Goal: Download file/media

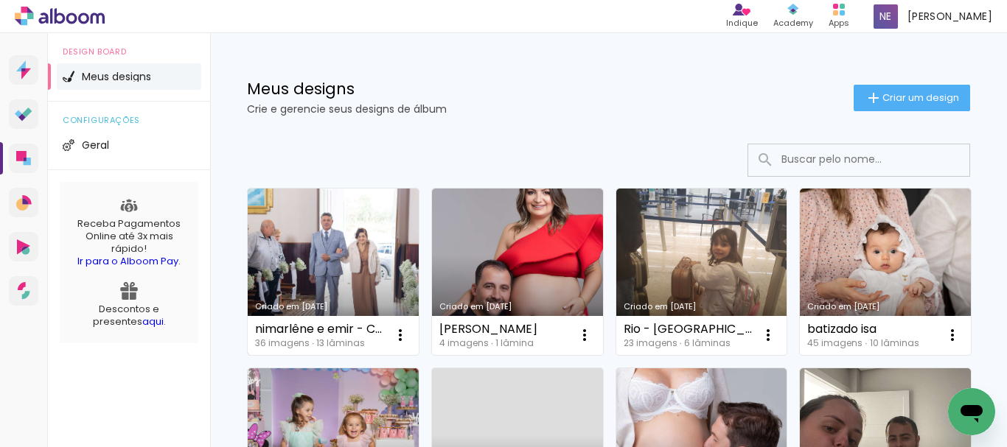
click at [317, 238] on link "Criado em [DATE]" at bounding box center [333, 272] width 171 height 167
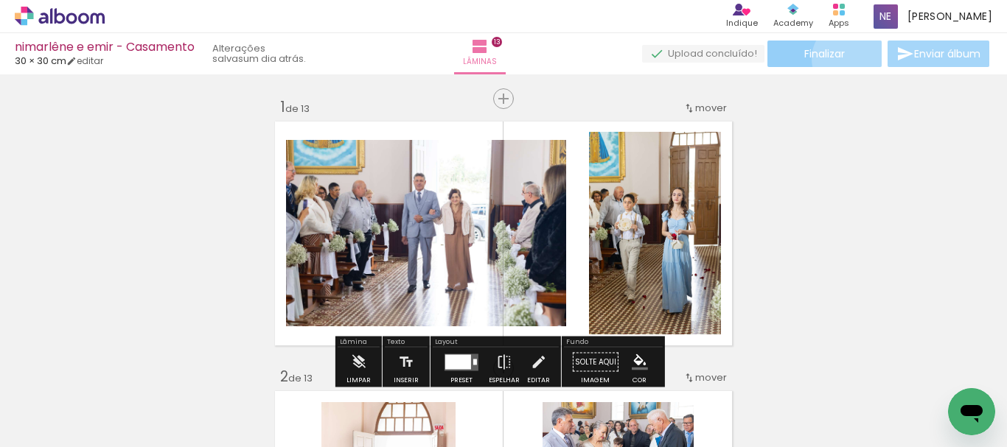
click at [843, 58] on paper-button "Finalizar" at bounding box center [824, 54] width 114 height 27
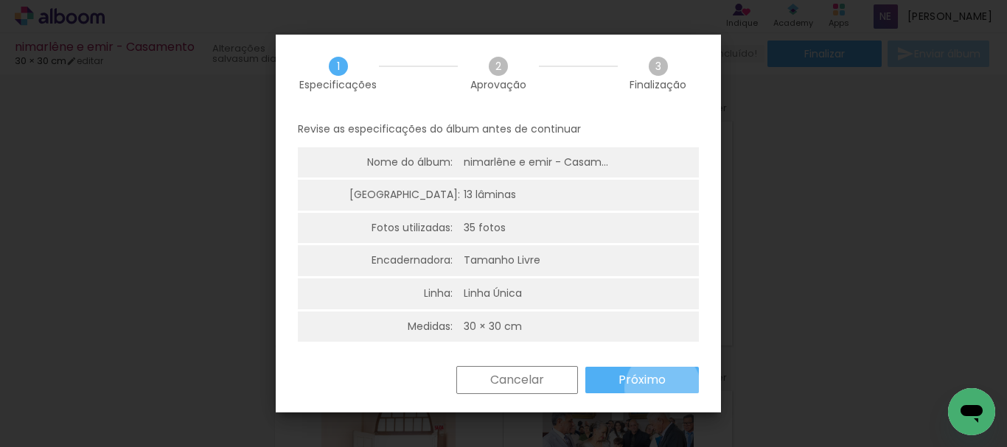
click at [662, 388] on paper-button "Próximo" at bounding box center [641, 380] width 113 height 27
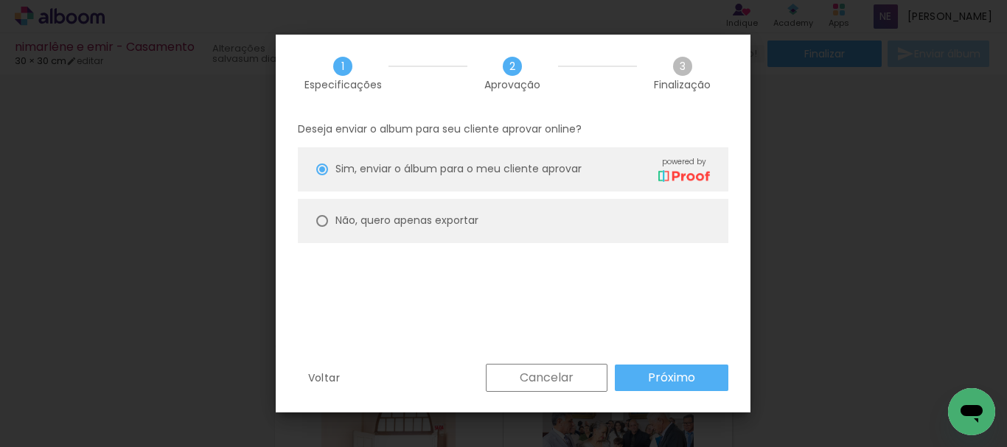
drag, startPoint x: 425, startPoint y: 221, endPoint x: 609, endPoint y: 335, distance: 216.1
click at [0, 0] on slot "Não, quero apenas exportar" at bounding box center [0, 0] width 0 height 0
type paper-radio-button "on"
click at [680, 388] on paper-button "Próximo" at bounding box center [671, 378] width 113 height 27
type input "Alta, 300 DPI"
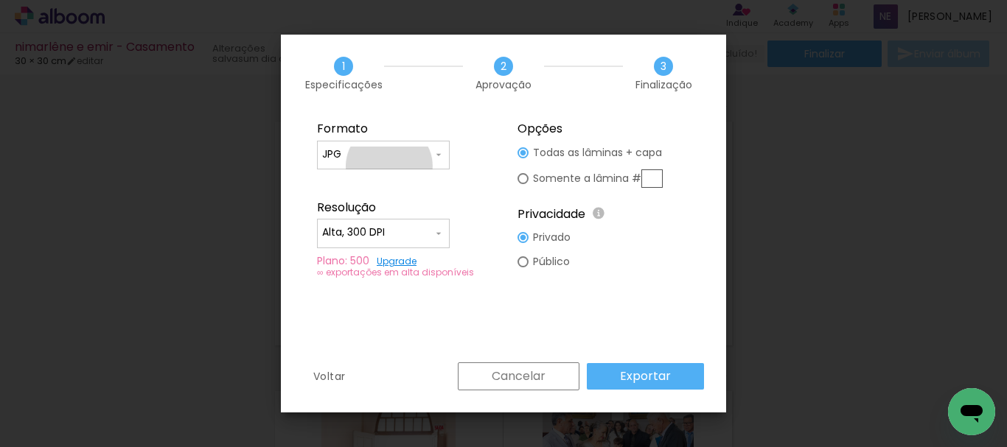
click at [389, 167] on paper-input-container "JPG" at bounding box center [383, 155] width 133 height 29
click at [379, 183] on paper-item "PDF" at bounding box center [383, 181] width 133 height 29
type input "PDF"
click at [0, 0] on slot "Exportar" at bounding box center [0, 0] width 0 height 0
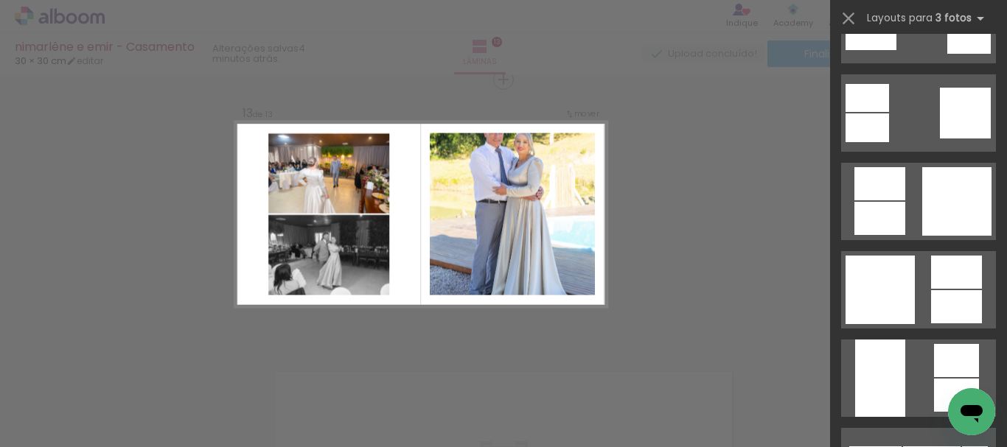
scroll to position [2579, 0]
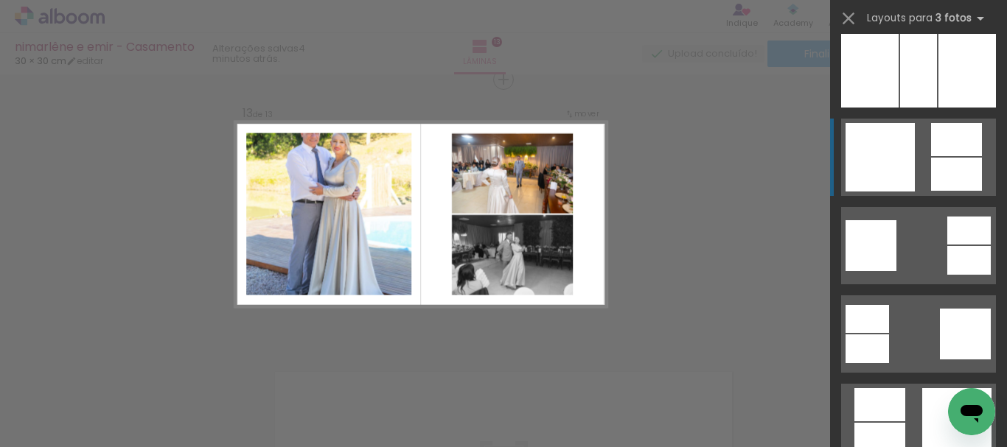
click at [931, 153] on div at bounding box center [956, 139] width 51 height 33
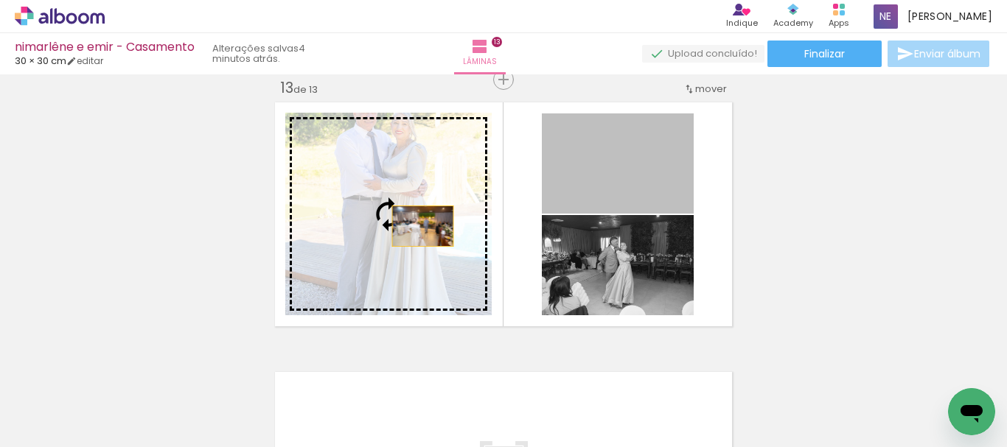
drag, startPoint x: 626, startPoint y: 186, endPoint x: 417, endPoint y: 226, distance: 212.3
click at [0, 0] on slot at bounding box center [0, 0] width 0 height 0
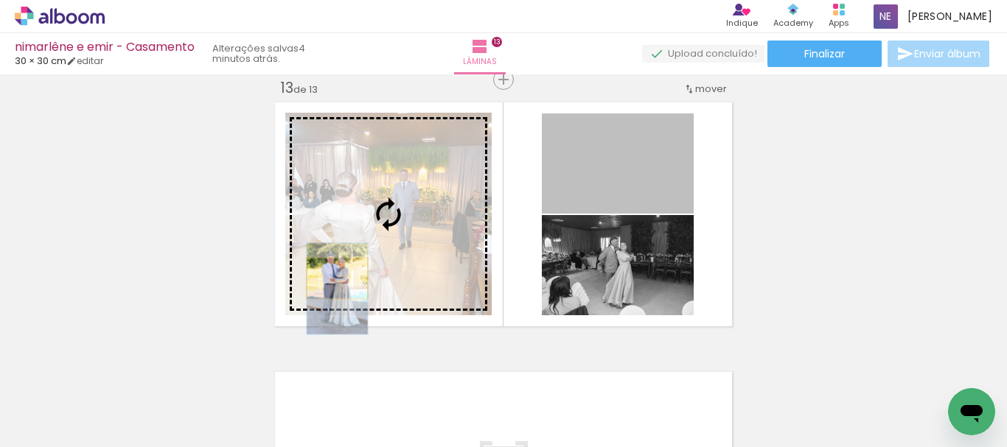
drag, startPoint x: 618, startPoint y: 178, endPoint x: 332, endPoint y: 279, distance: 303.9
click at [0, 0] on slot at bounding box center [0, 0] width 0 height 0
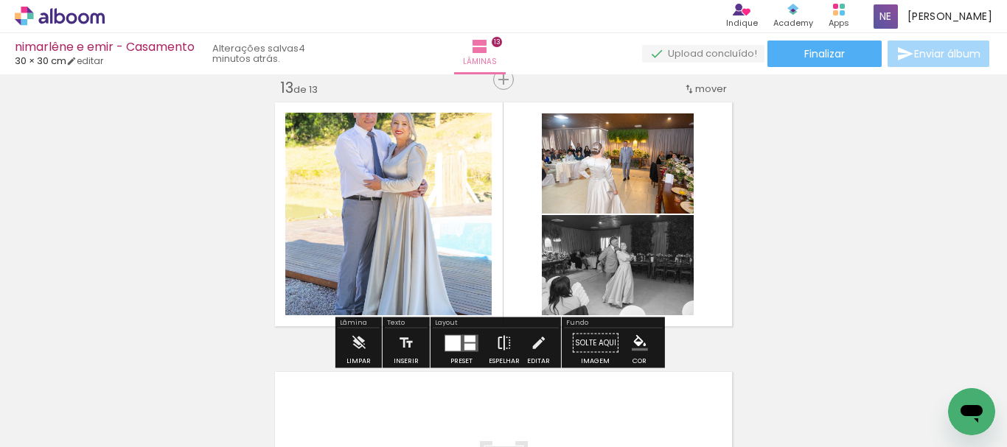
click at [496, 343] on iron-icon at bounding box center [504, 343] width 16 height 29
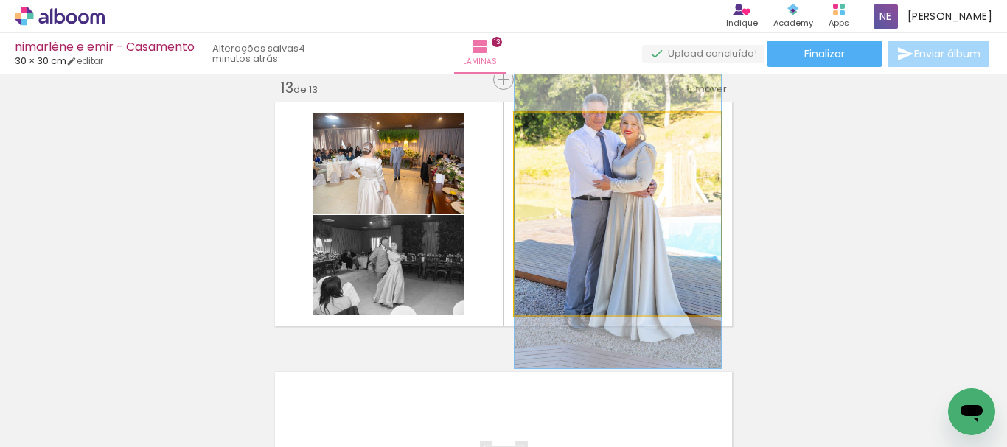
click at [597, 210] on quentale-photo at bounding box center [617, 214] width 206 height 203
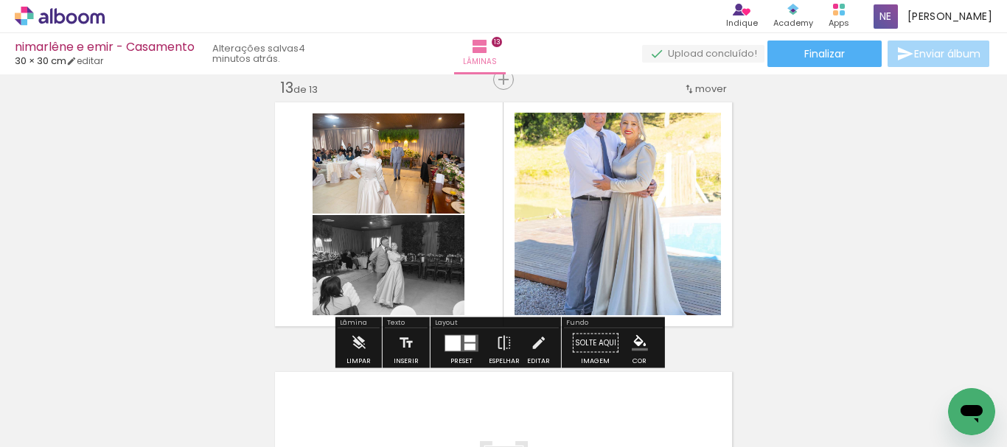
click at [699, 203] on quentale-photo at bounding box center [617, 214] width 206 height 203
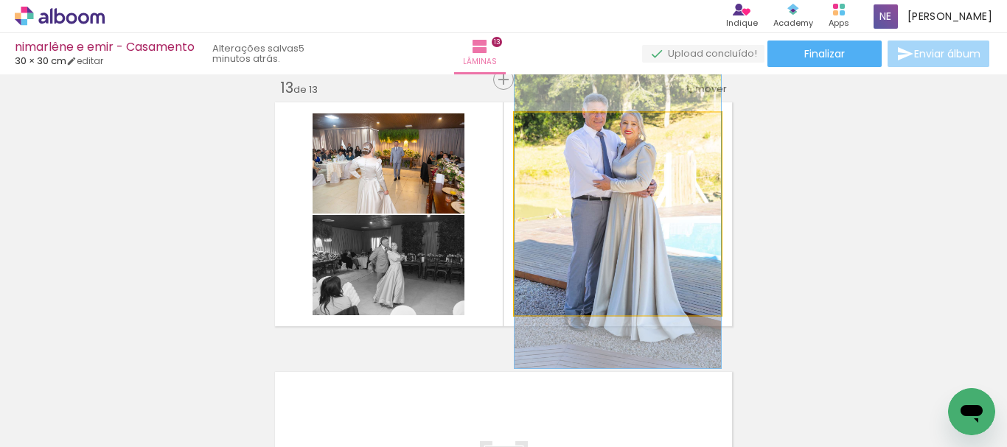
click at [699, 203] on quentale-photo at bounding box center [617, 214] width 206 height 203
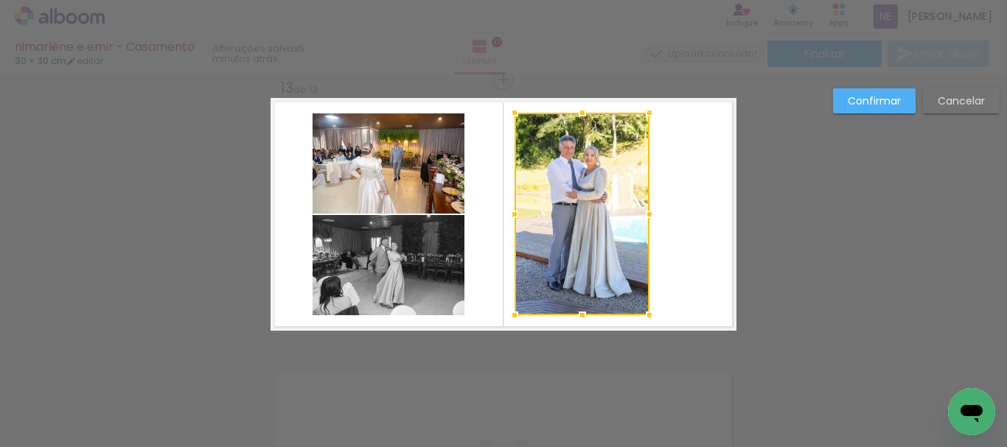
drag, startPoint x: 716, startPoint y: 213, endPoint x: 644, endPoint y: 218, distance: 71.7
click at [644, 218] on div at bounding box center [648, 214] width 29 height 29
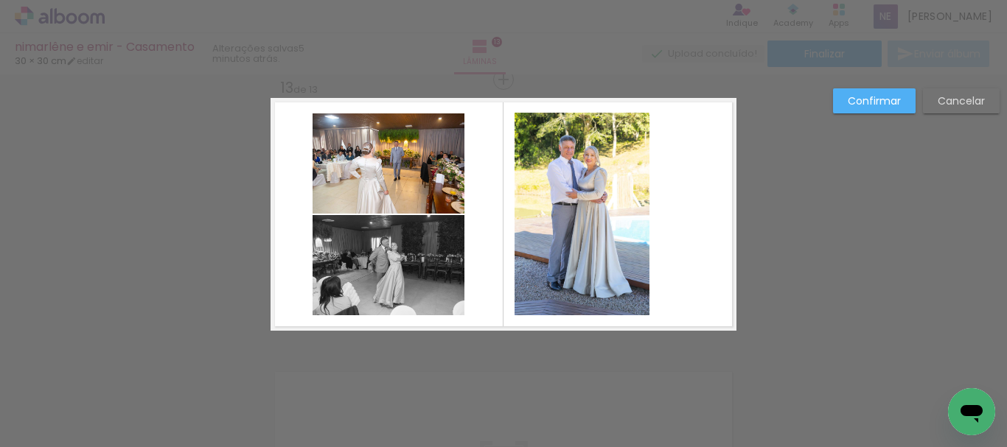
click at [0, 0] on slot "Confirmar" at bounding box center [0, 0] width 0 height 0
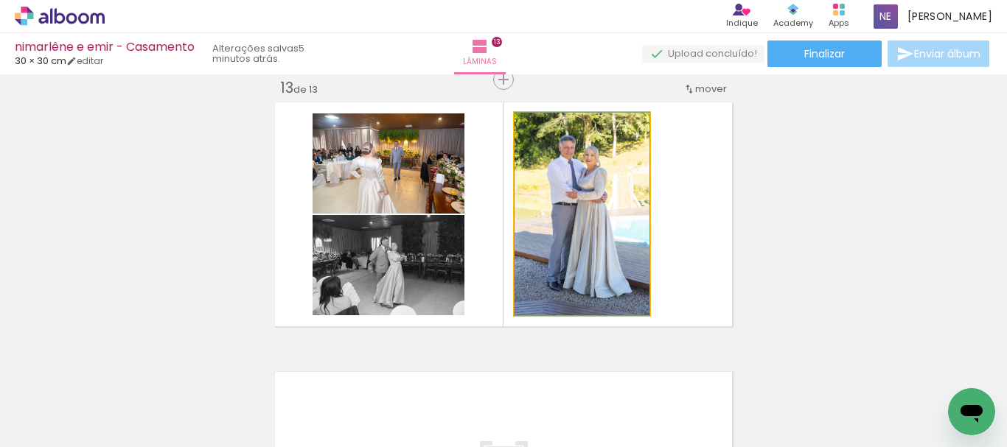
click at [546, 181] on quentale-photo at bounding box center [581, 214] width 135 height 203
click at [556, 185] on quentale-photo at bounding box center [581, 214] width 135 height 203
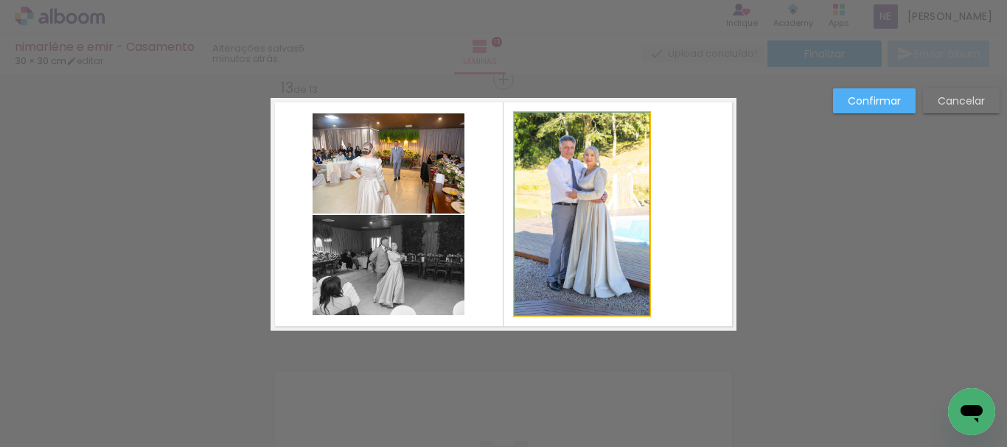
drag, startPoint x: 570, startPoint y: 192, endPoint x: 598, endPoint y: 190, distance: 28.8
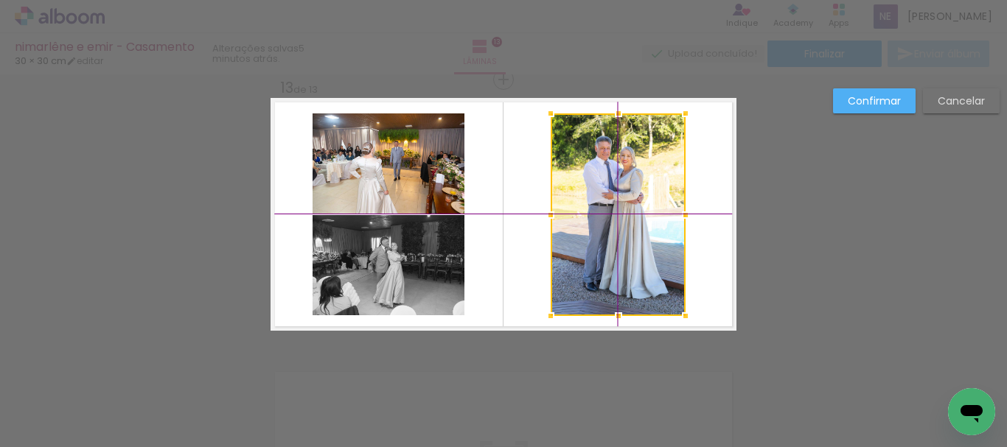
drag, startPoint x: 586, startPoint y: 201, endPoint x: 615, endPoint y: 195, distance: 29.5
click at [615, 195] on div at bounding box center [617, 214] width 135 height 203
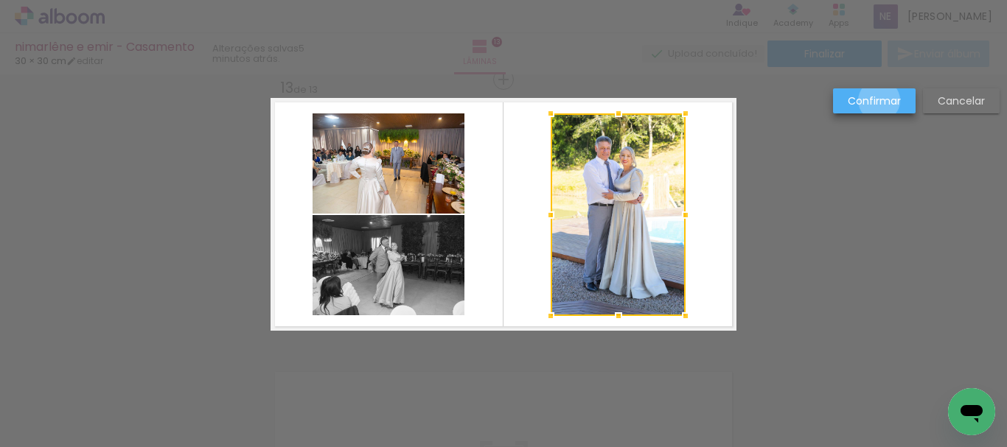
click at [0, 0] on slot "Confirmar" at bounding box center [0, 0] width 0 height 0
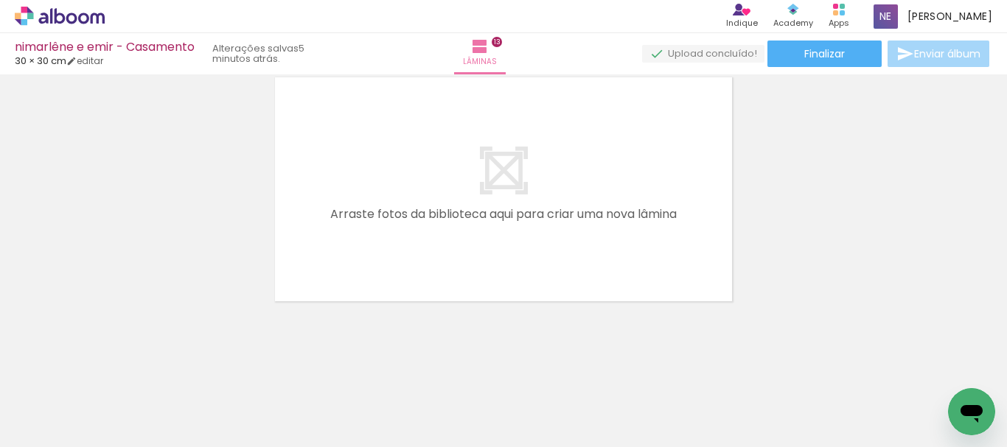
scroll to position [3553, 0]
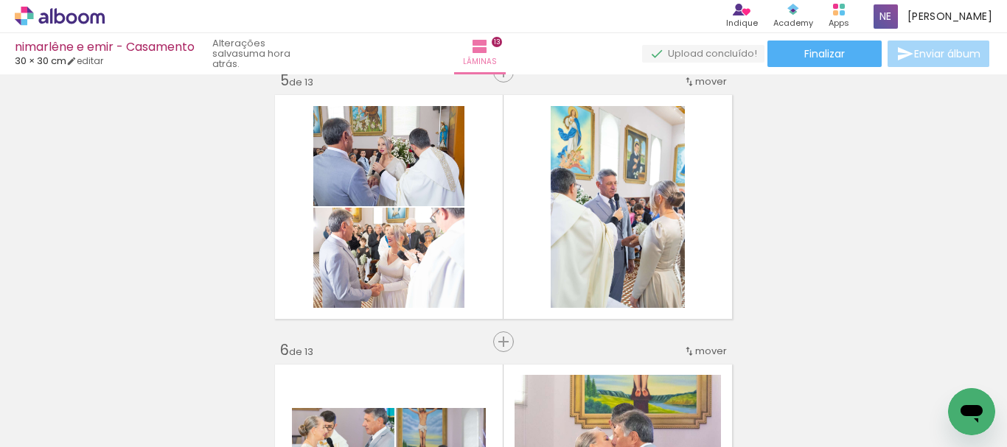
scroll to position [884, 0]
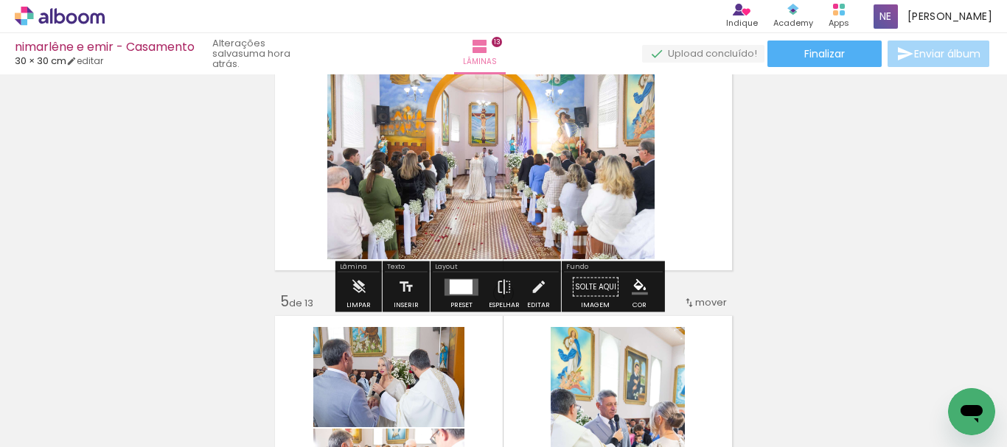
scroll to position [0, 1948]
click at [485, 154] on quentale-photo at bounding box center [490, 158] width 327 height 203
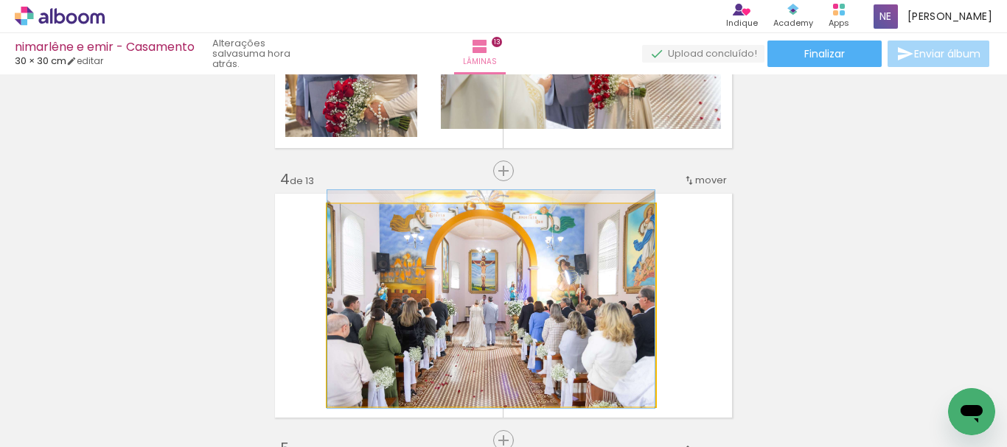
click at [604, 272] on quentale-photo at bounding box center [490, 305] width 327 height 203
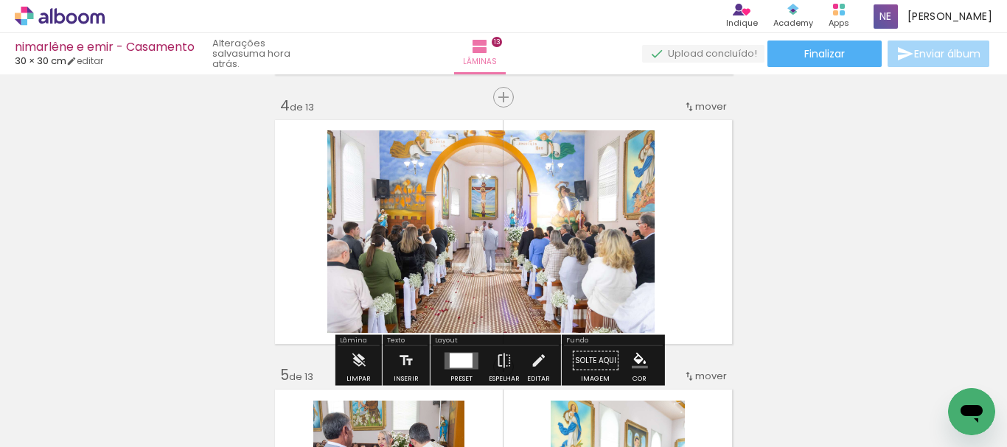
scroll to position [884, 0]
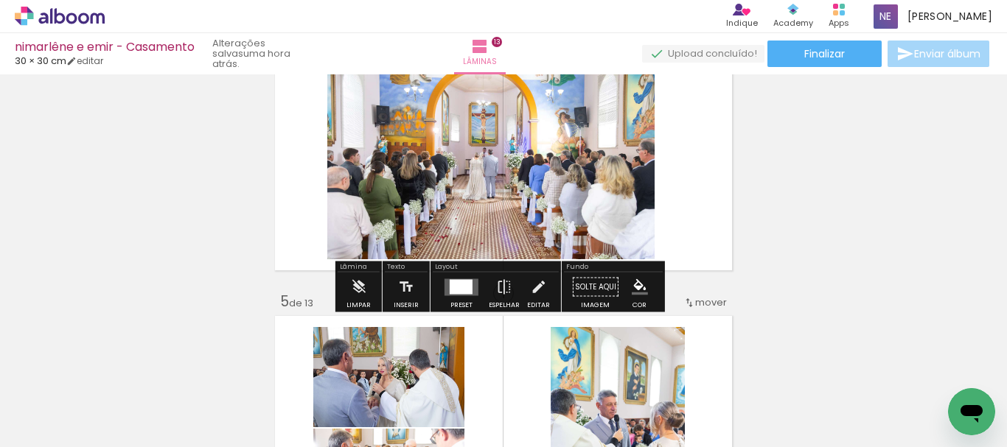
click at [455, 297] on div at bounding box center [461, 287] width 40 height 29
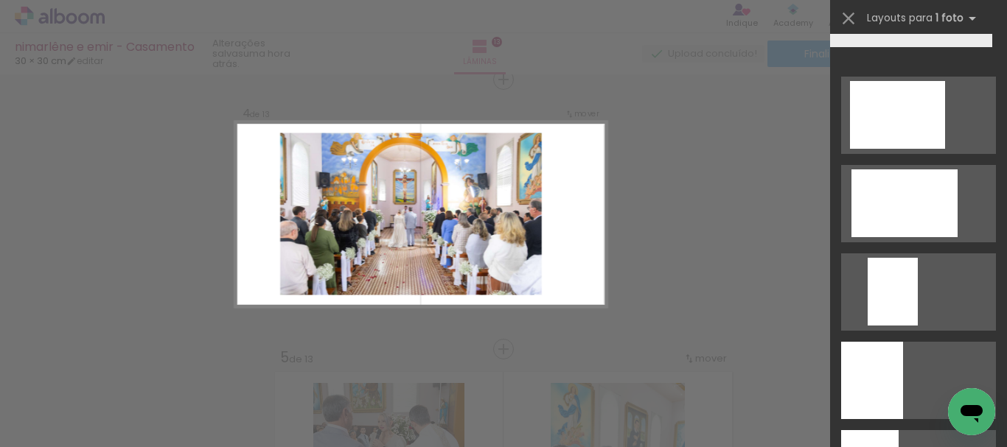
scroll to position [0, 0]
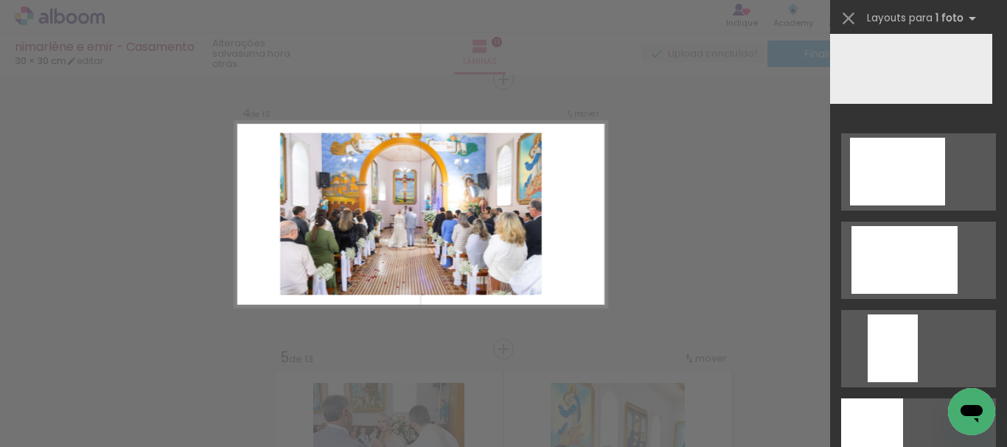
click at [935, 62] on quentale-layouter at bounding box center [911, 69] width 162 height 70
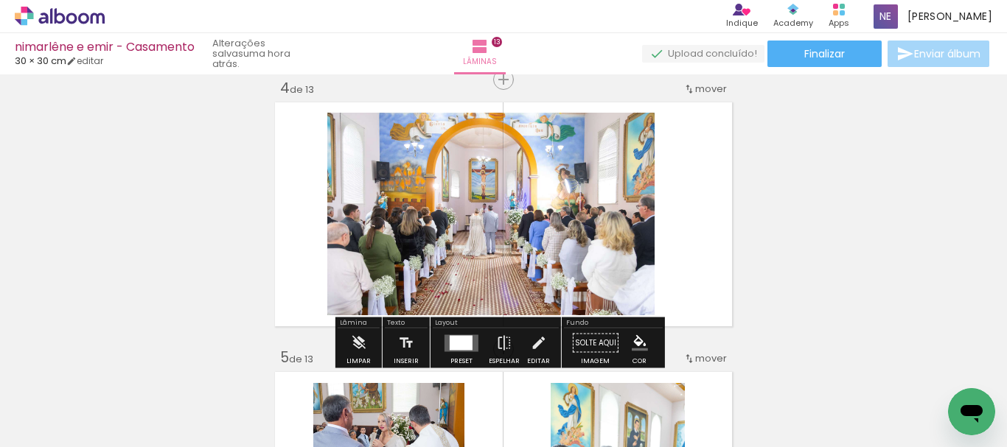
click at [511, 228] on quentale-photo at bounding box center [490, 214] width 327 height 203
click at [457, 343] on div at bounding box center [461, 342] width 23 height 15
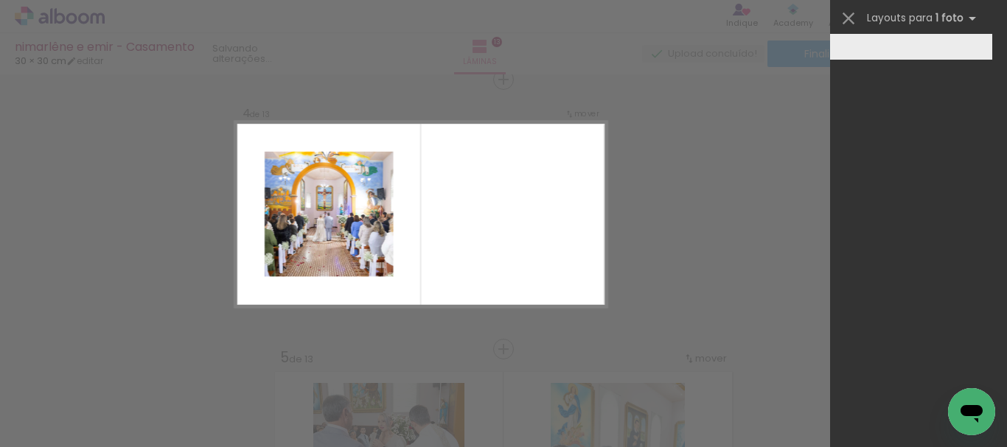
scroll to position [884, 0]
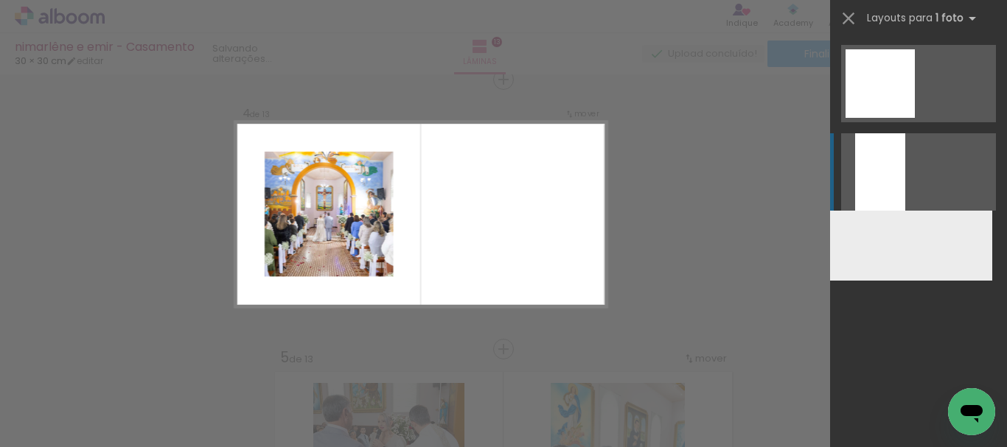
drag, startPoint x: 892, startPoint y: 169, endPoint x: 870, endPoint y: 172, distance: 21.5
click at [892, 169] on div at bounding box center [880, 171] width 50 height 77
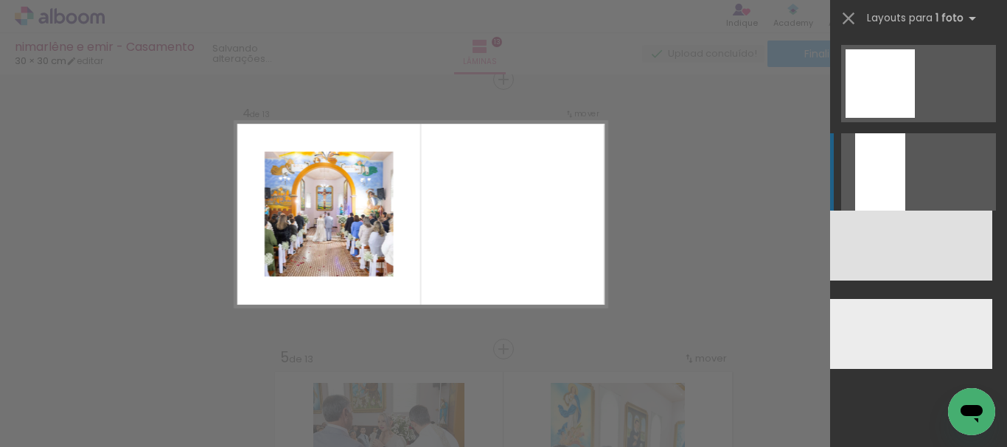
click at [488, 208] on div at bounding box center [512, 214] width 108 height 162
click at [493, 217] on div at bounding box center [512, 214] width 108 height 162
click at [279, 202] on quentale-photo at bounding box center [329, 213] width 128 height 125
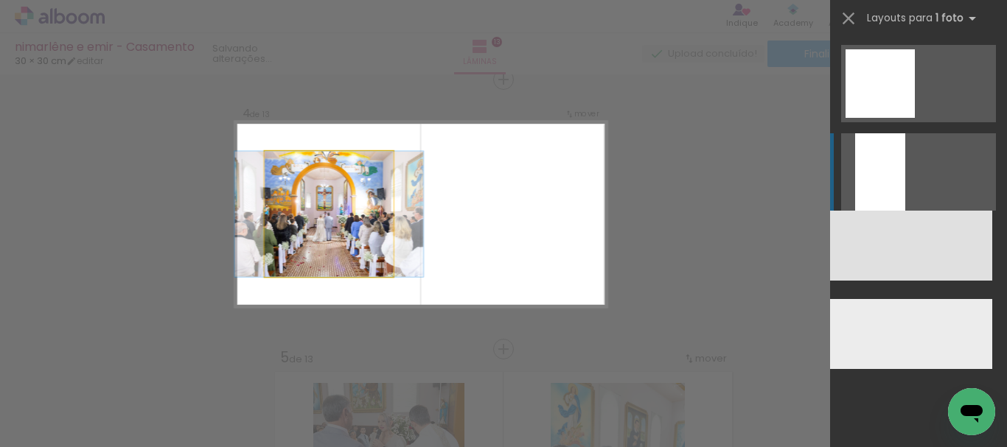
click at [308, 201] on quentale-photo at bounding box center [329, 213] width 128 height 125
click at [319, 201] on quentale-photo at bounding box center [329, 213] width 128 height 125
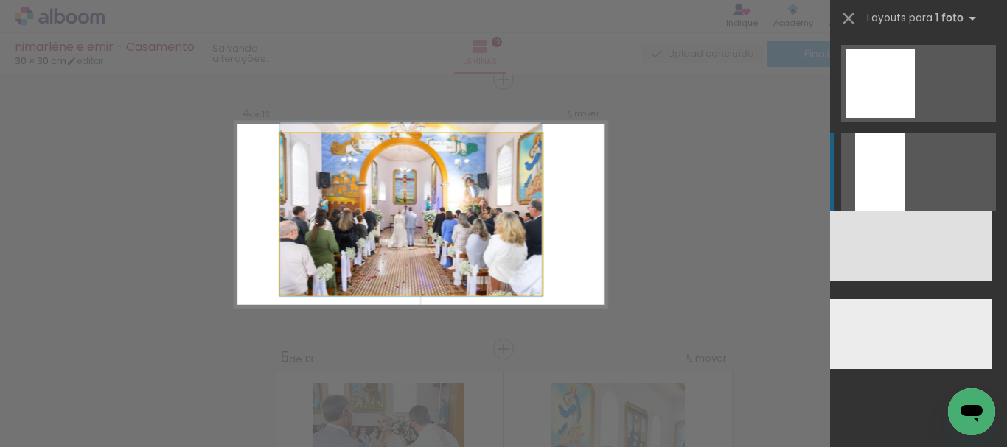
click at [511, 184] on quentale-photo at bounding box center [411, 214] width 262 height 162
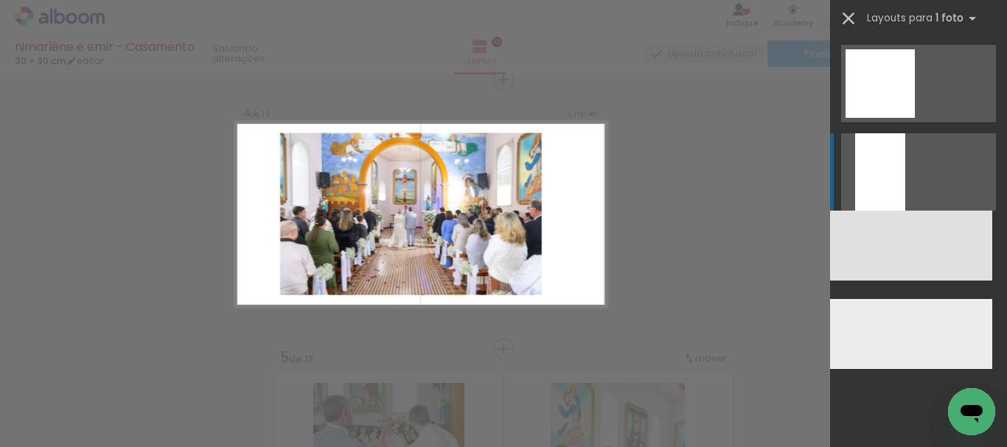
click at [853, 13] on iron-icon at bounding box center [848, 18] width 21 height 21
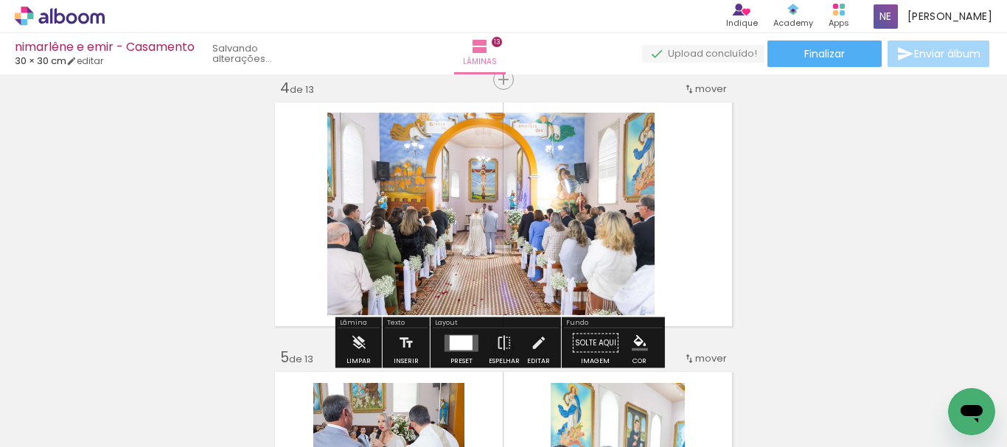
click at [378, 186] on quentale-photo at bounding box center [490, 214] width 327 height 203
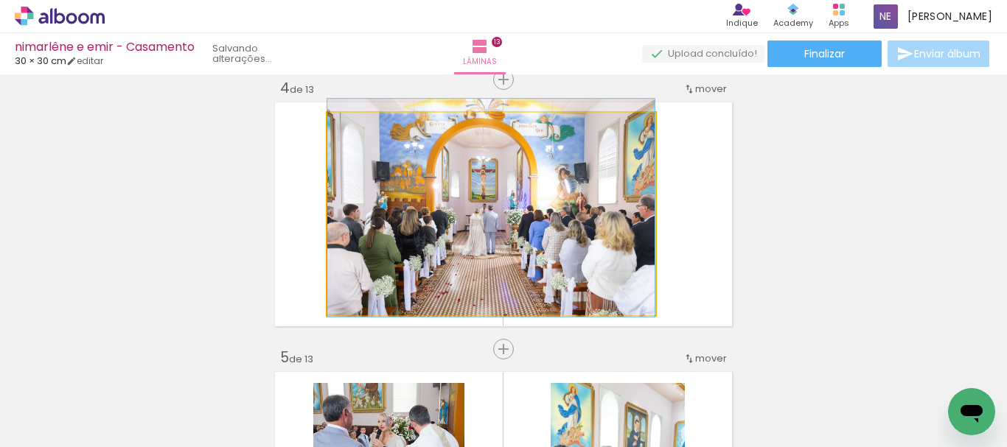
click at [377, 188] on quentale-photo at bounding box center [490, 214] width 327 height 203
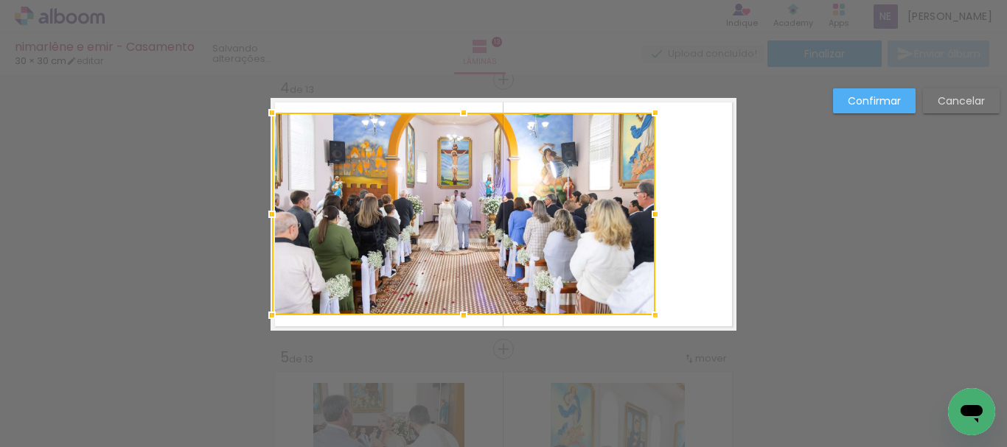
drag, startPoint x: 321, startPoint y: 210, endPoint x: 273, endPoint y: 206, distance: 48.8
click at [273, 206] on div at bounding box center [271, 214] width 29 height 29
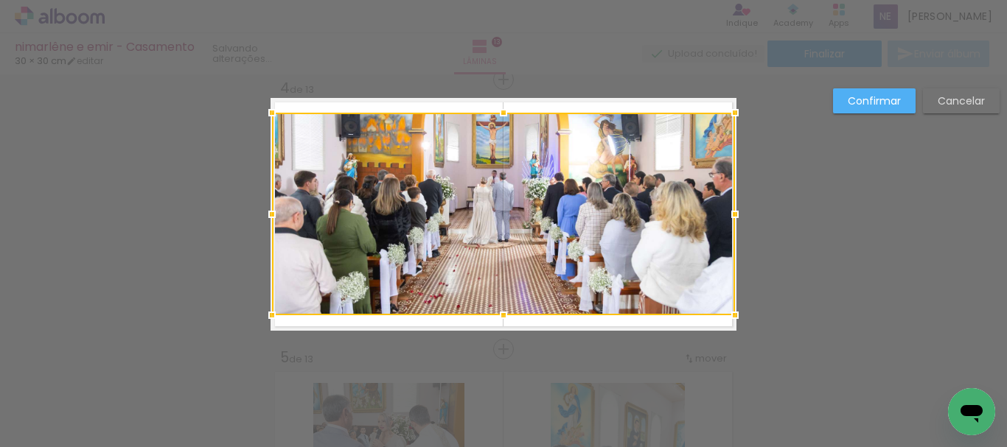
drag, startPoint x: 651, startPoint y: 217, endPoint x: 732, endPoint y: 223, distance: 81.3
click at [732, 223] on div at bounding box center [734, 214] width 29 height 29
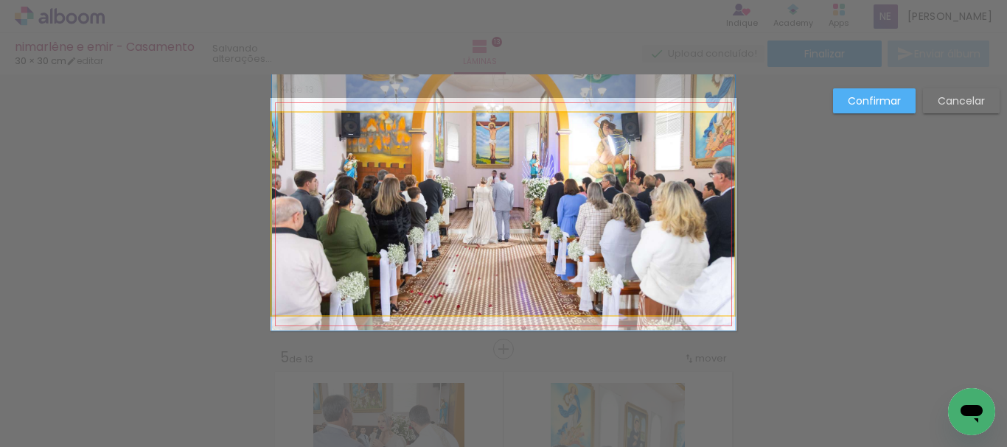
click at [506, 122] on quentale-photo at bounding box center [503, 214] width 463 height 203
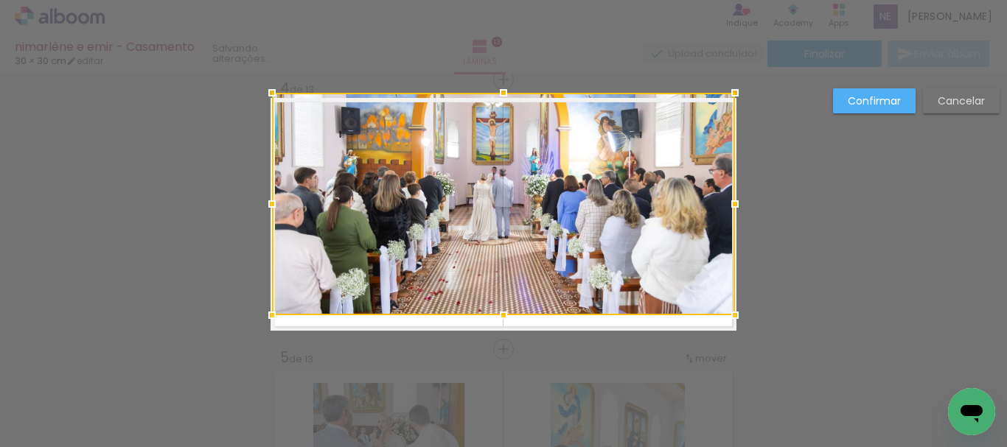
drag, startPoint x: 497, startPoint y: 118, endPoint x: 496, endPoint y: 99, distance: 18.4
click at [496, 99] on div at bounding box center [503, 92] width 29 height 29
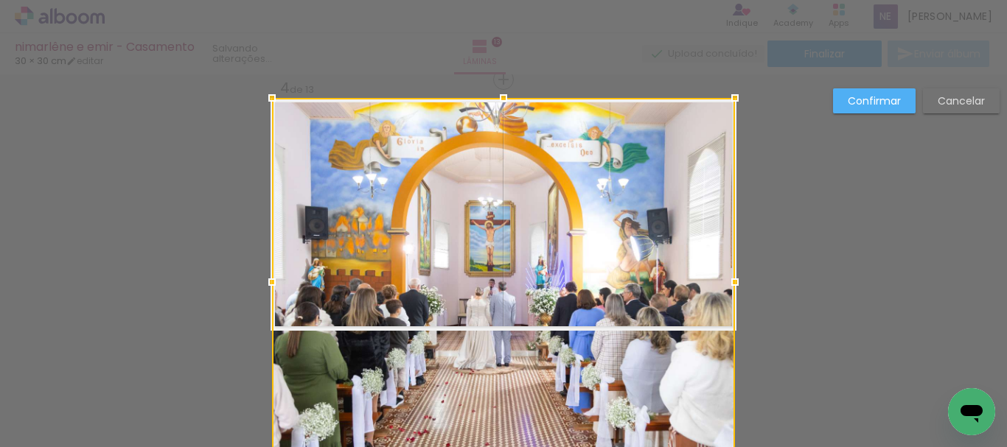
drag, startPoint x: 499, startPoint y: 318, endPoint x: 501, endPoint y: 304, distance: 14.2
click at [501, 304] on div at bounding box center [503, 282] width 463 height 368
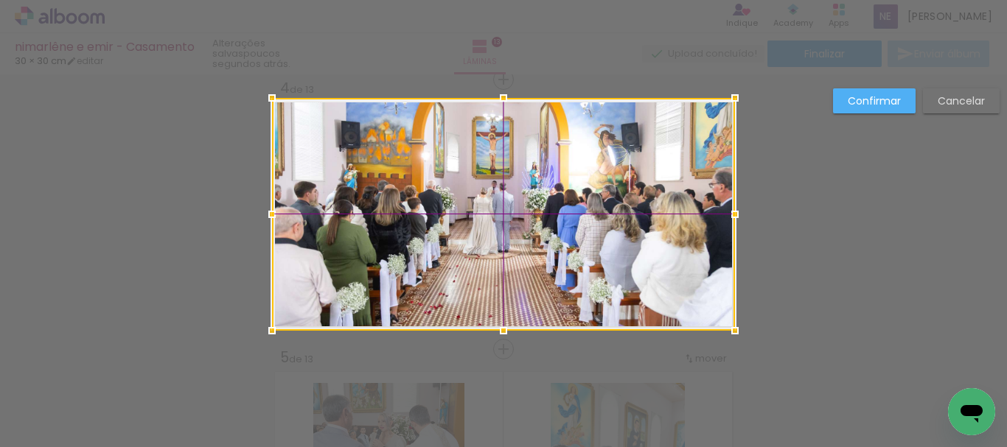
click at [608, 190] on div at bounding box center [503, 214] width 463 height 233
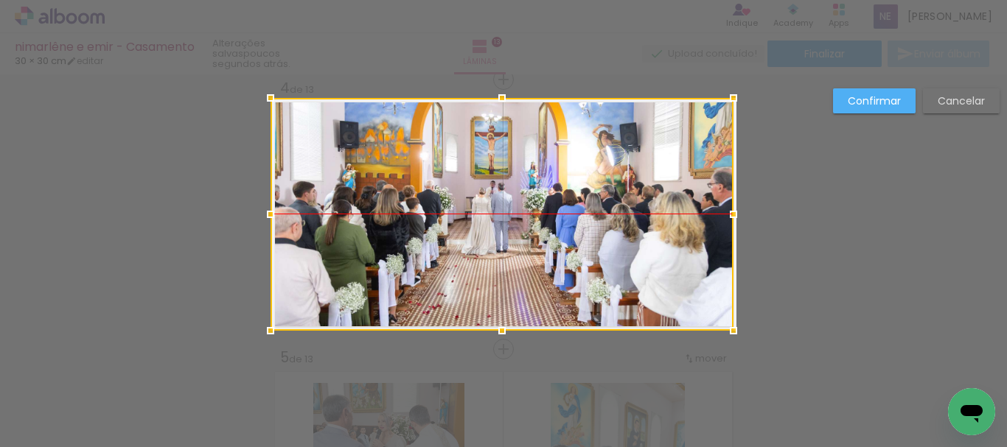
drag, startPoint x: 660, startPoint y: 177, endPoint x: 651, endPoint y: 177, distance: 9.6
click at [651, 177] on div at bounding box center [501, 214] width 463 height 233
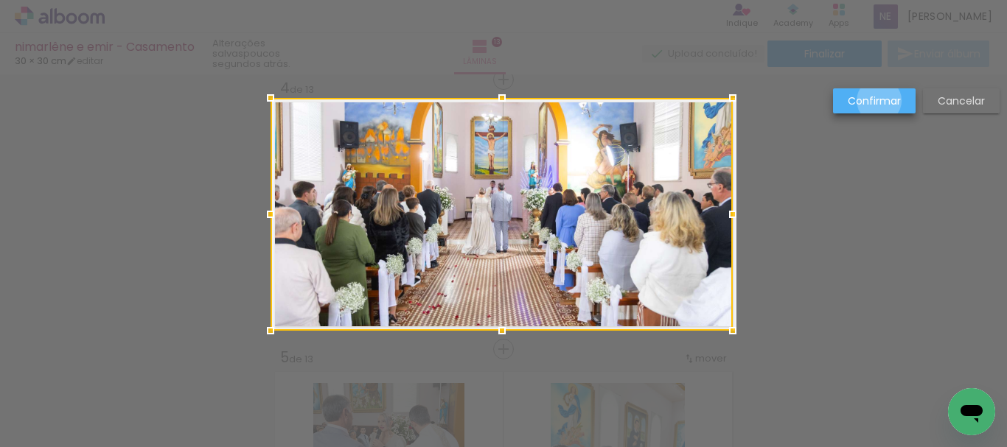
click at [0, 0] on slot "Confirmar" at bounding box center [0, 0] width 0 height 0
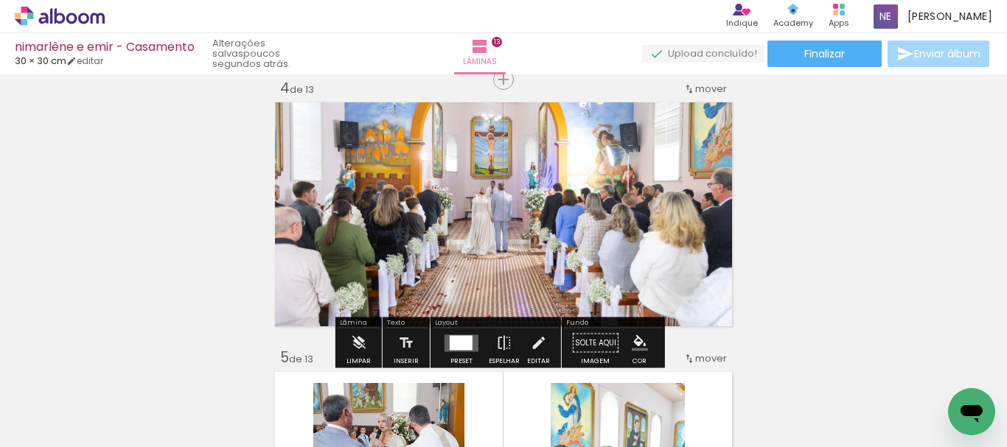
click at [563, 217] on quentale-photo at bounding box center [501, 214] width 463 height 233
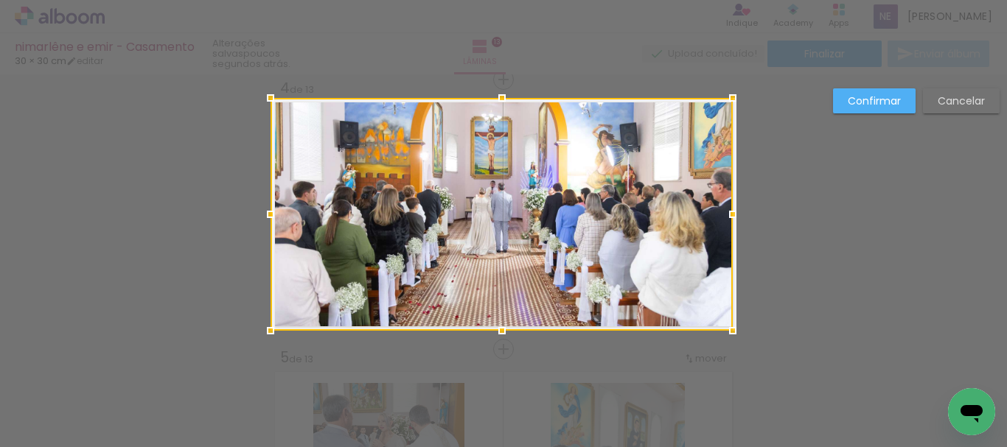
click at [0, 0] on slot "Cancelar" at bounding box center [0, 0] width 0 height 0
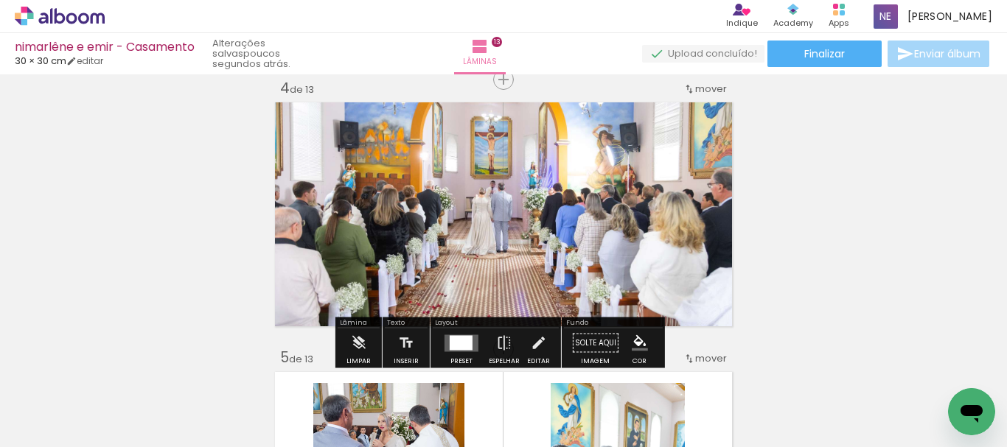
click at [557, 189] on quentale-photo at bounding box center [501, 214] width 463 height 233
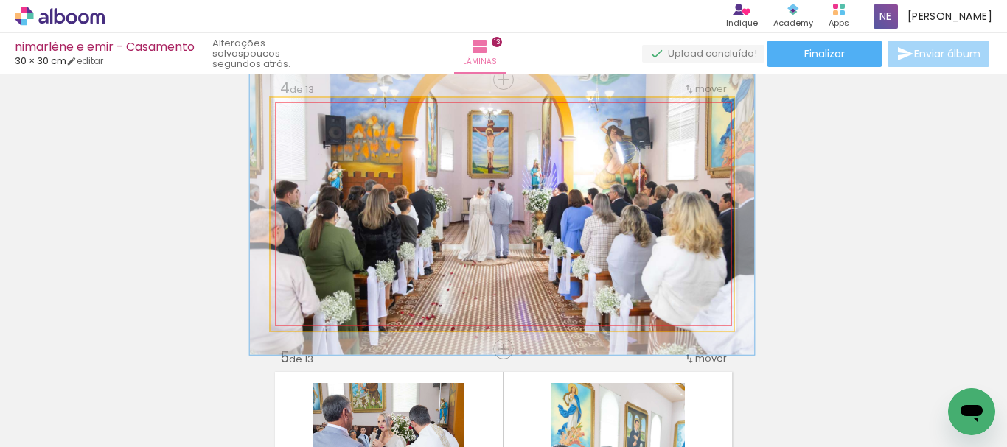
type paper-slider "110"
click at [303, 118] on div at bounding box center [309, 113] width 13 height 13
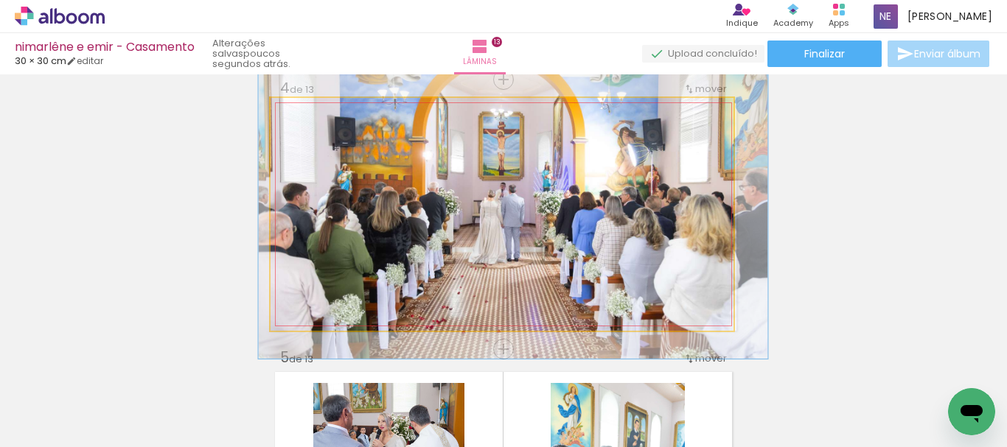
drag, startPoint x: 507, startPoint y: 216, endPoint x: 520, endPoint y: 218, distance: 13.4
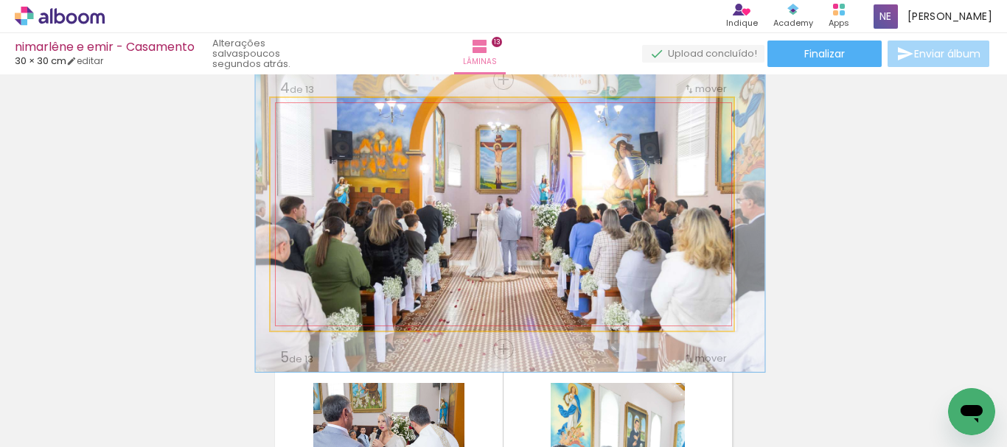
drag, startPoint x: 514, startPoint y: 211, endPoint x: 514, endPoint y: 226, distance: 14.8
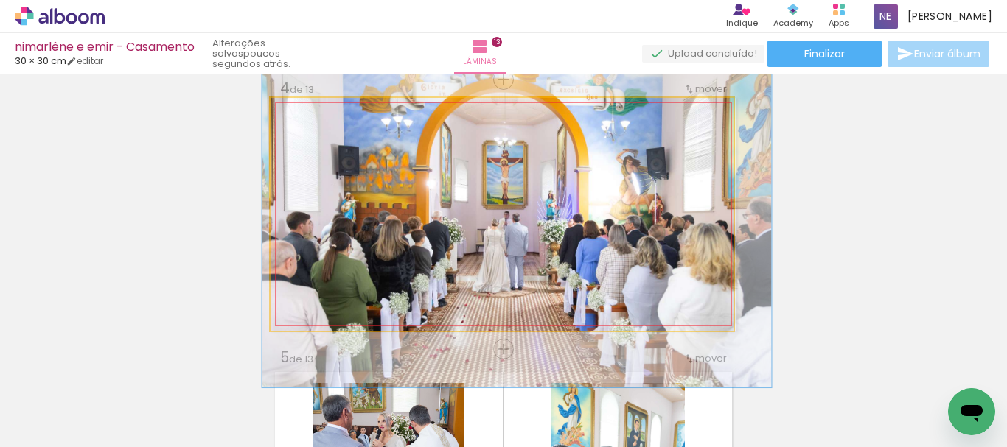
drag, startPoint x: 530, startPoint y: 216, endPoint x: 535, endPoint y: 223, distance: 8.4
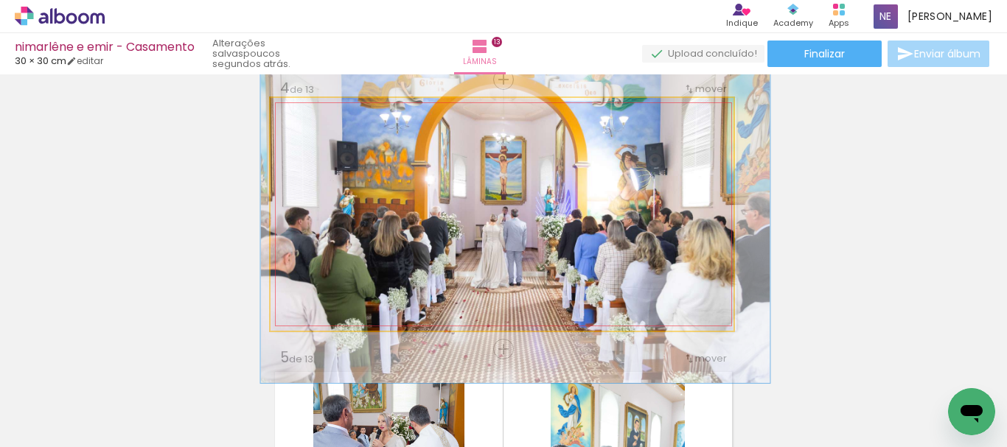
click at [539, 212] on quentale-photo at bounding box center [501, 214] width 463 height 233
click at [555, 217] on quentale-photo at bounding box center [501, 214] width 463 height 233
drag, startPoint x: 526, startPoint y: 242, endPoint x: 559, endPoint y: 242, distance: 33.2
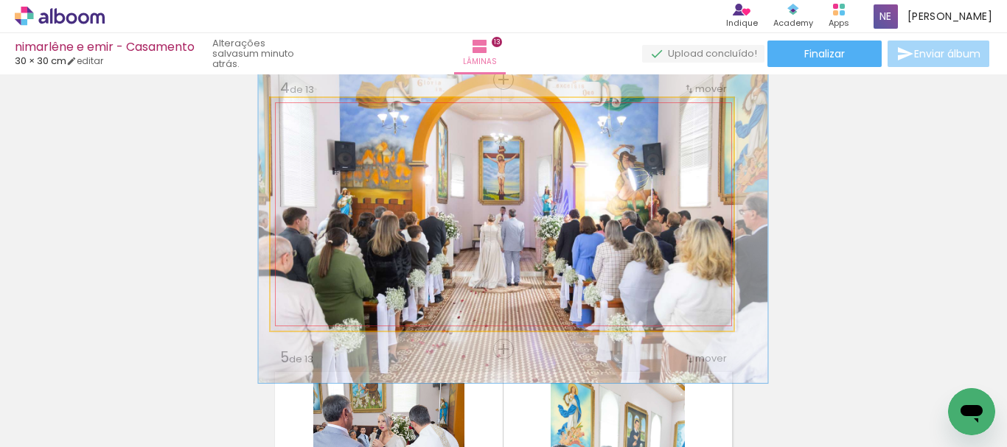
click at [570, 245] on quentale-photo at bounding box center [501, 214] width 463 height 233
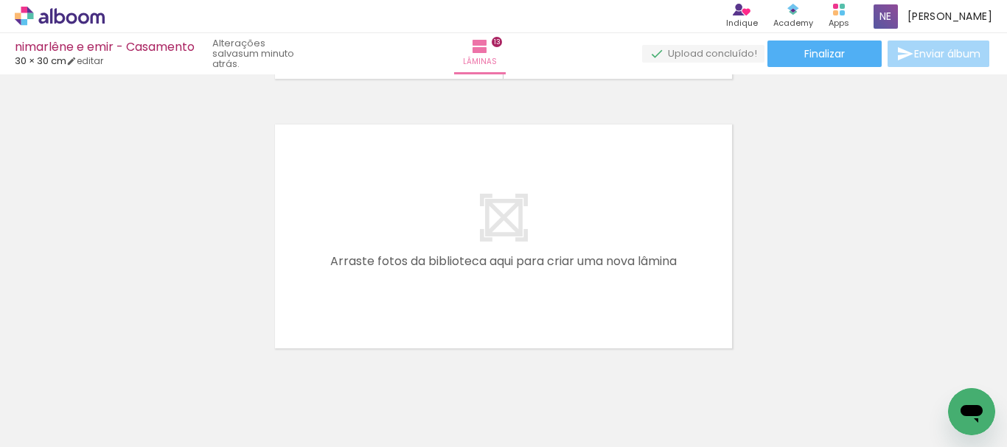
scroll to position [3553, 0]
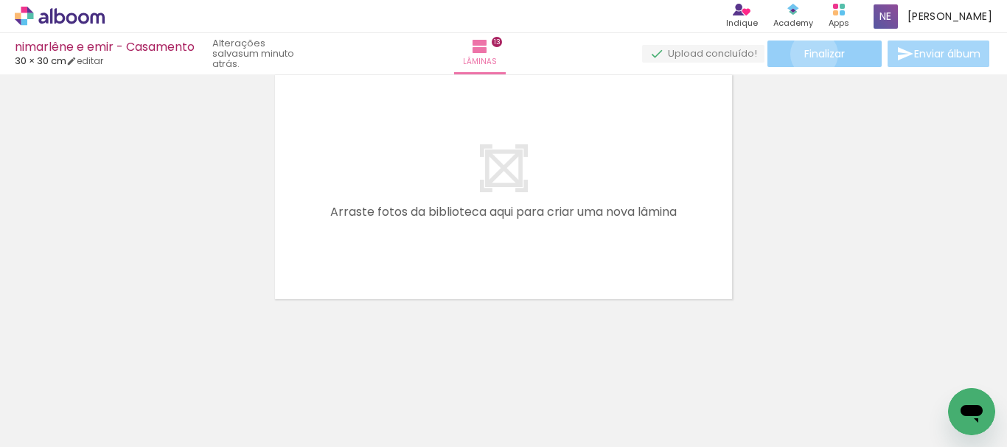
click at [808, 54] on span "Finalizar" at bounding box center [824, 54] width 41 height 10
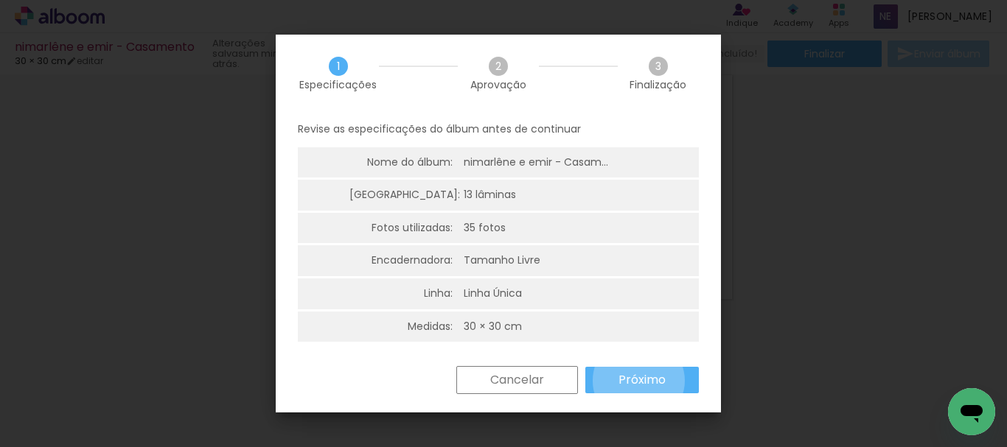
click at [0, 0] on slot "Próximo" at bounding box center [0, 0] width 0 height 0
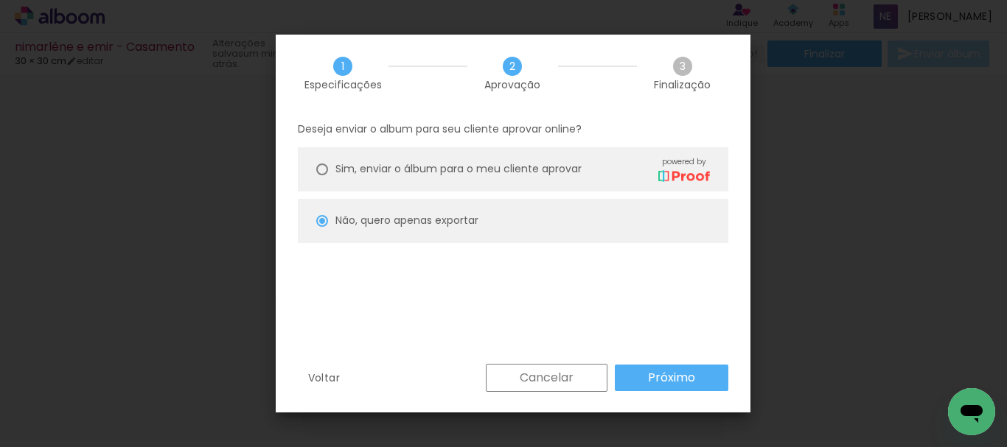
click at [0, 0] on slot "Próximo" at bounding box center [0, 0] width 0 height 0
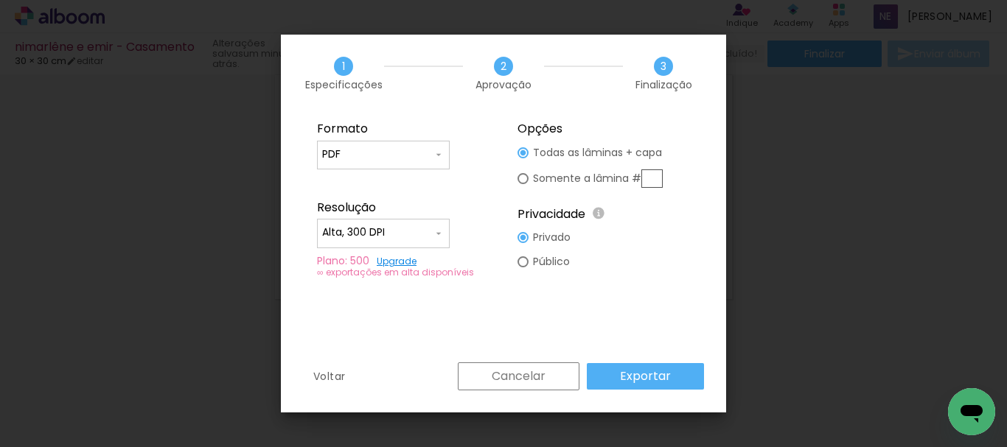
click at [424, 238] on input "Alta, 300 DPI" at bounding box center [377, 232] width 111 height 15
click at [389, 256] on paper-item "Baixa" at bounding box center [383, 259] width 133 height 29
type input "Baixa"
click at [0, 0] on slot "Exportar" at bounding box center [0, 0] width 0 height 0
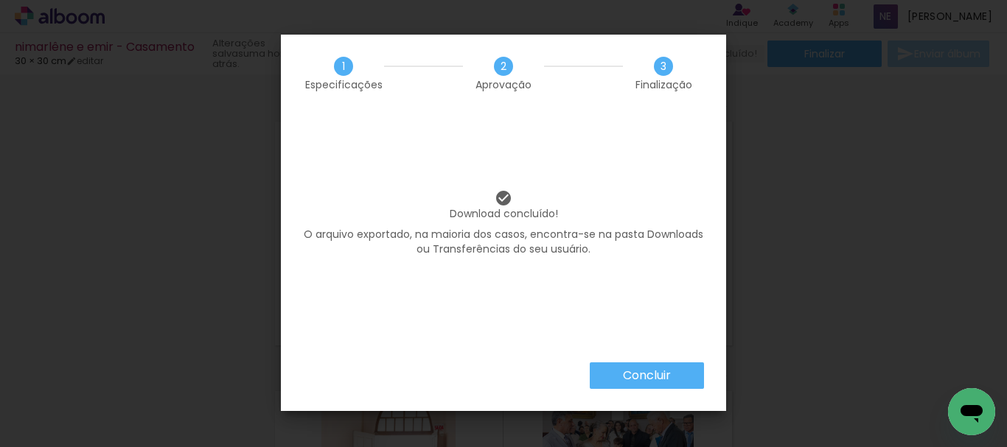
scroll to position [0, 1948]
click at [0, 0] on slot "Concluir" at bounding box center [0, 0] width 0 height 0
